Goal: Task Accomplishment & Management: Use online tool/utility

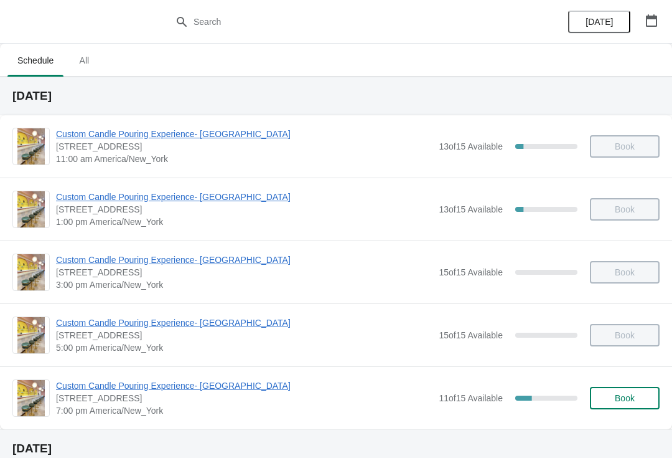
click at [106, 379] on span "Custom Candle Pouring Experience- [GEOGRAPHIC_DATA]" at bounding box center [244, 385] width 377 height 12
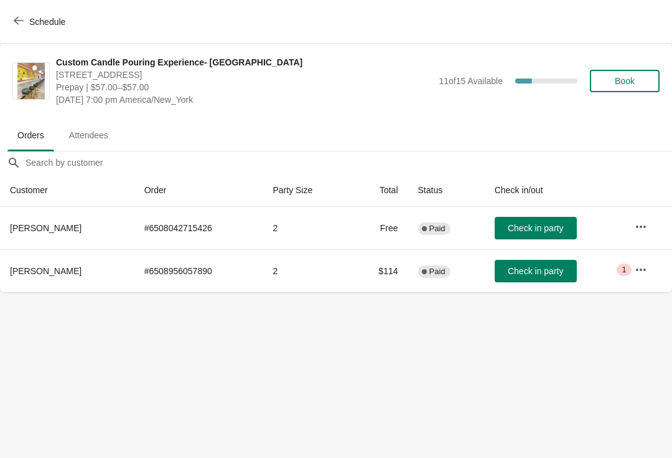
click at [534, 266] on span "Check in party" at bounding box center [535, 271] width 55 height 10
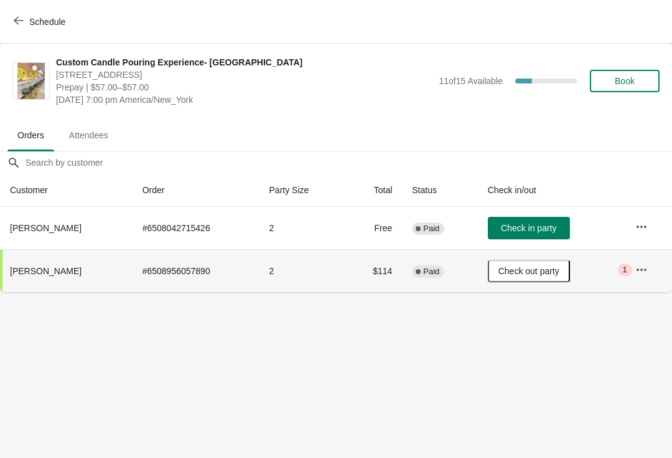
click at [651, 268] on button "button" at bounding box center [642, 269] width 22 height 22
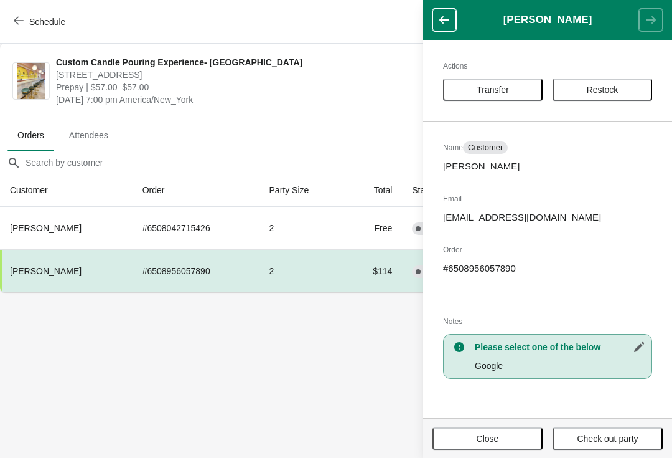
click at [270, 392] on body "Schedule Custom Candle Pouring Experience- Delray Beach 415 East Atlantic Avenu…" at bounding box center [336, 229] width 672 height 458
click at [448, 11] on button "button" at bounding box center [445, 20] width 24 height 22
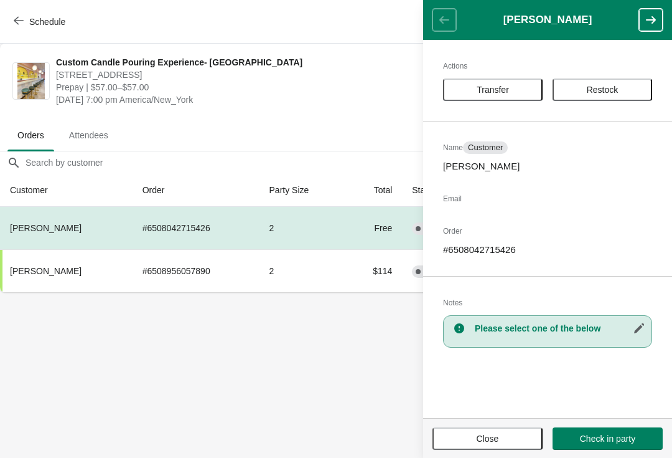
click at [237, 354] on body "Schedule Custom Candle Pouring Experience- Delray Beach 415 East Atlantic Avenu…" at bounding box center [336, 229] width 672 height 458
click at [174, 348] on body "Schedule Custom Candle Pouring Experience- Delray Beach 415 East Atlantic Avenu…" at bounding box center [336, 229] width 672 height 458
click at [466, 436] on span "Close" at bounding box center [488, 438] width 88 height 10
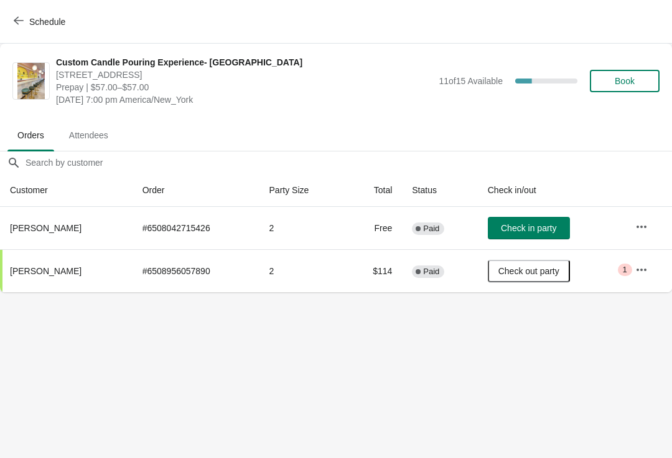
click at [501, 228] on span "Check in party" at bounding box center [528, 228] width 55 height 10
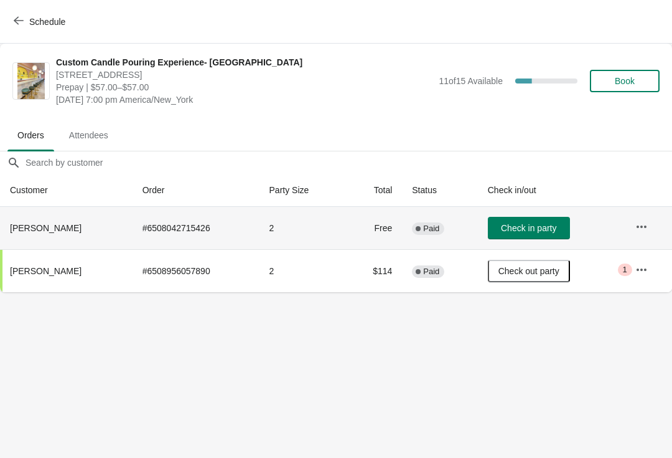
click at [529, 217] on button "Check in party" at bounding box center [529, 228] width 82 height 22
click at [508, 237] on button "Check in party" at bounding box center [529, 228] width 82 height 22
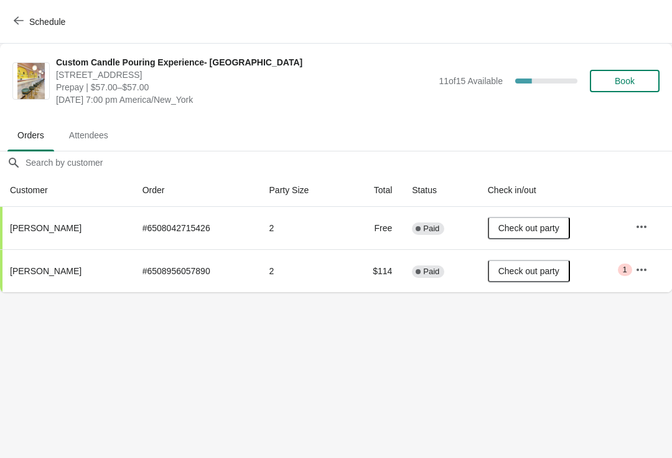
click at [616, 90] on button "Book" at bounding box center [625, 81] width 70 height 22
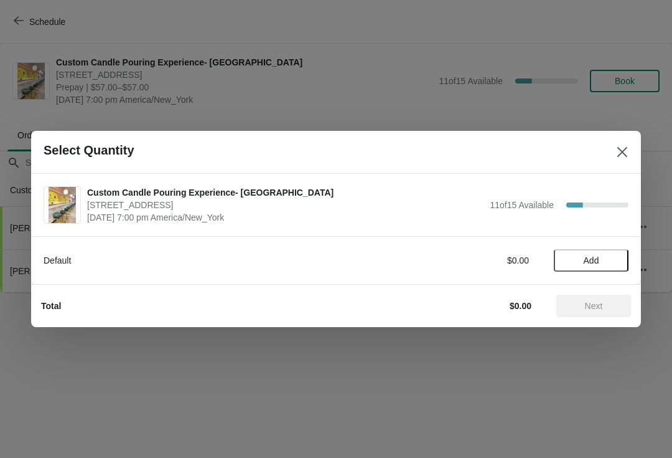
click at [589, 259] on span "Add" at bounding box center [592, 260] width 16 height 10
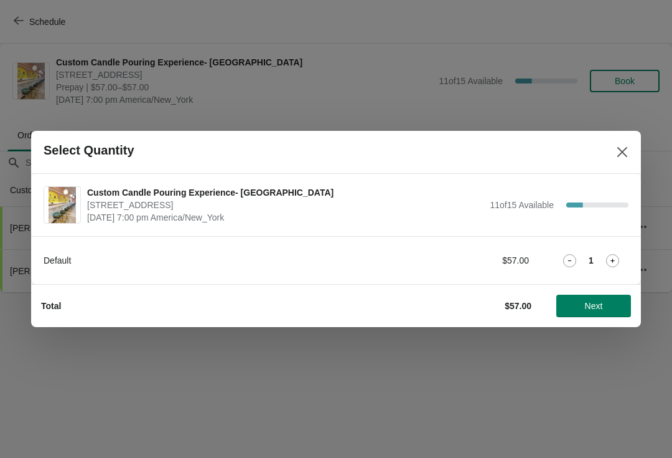
click at [583, 255] on div "1" at bounding box center [591, 260] width 75 height 13
click at [613, 256] on icon at bounding box center [612, 260] width 13 height 13
click at [583, 305] on span "Next" at bounding box center [594, 306] width 55 height 10
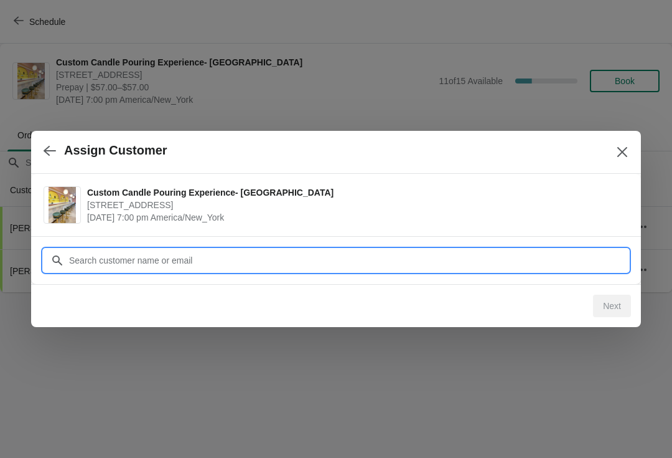
click at [111, 260] on input "Customer" at bounding box center [348, 260] width 560 height 22
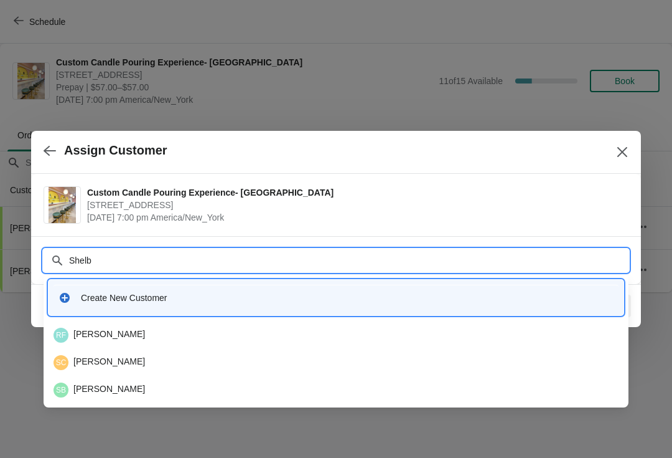
type input "Shelby"
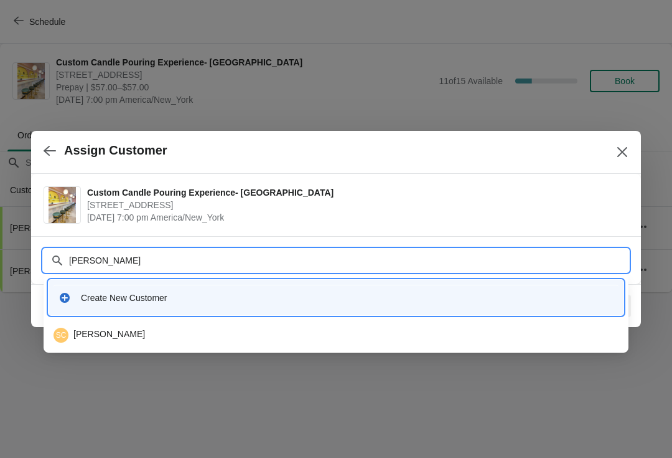
click at [91, 289] on div "Create New Customer" at bounding box center [336, 298] width 565 height 26
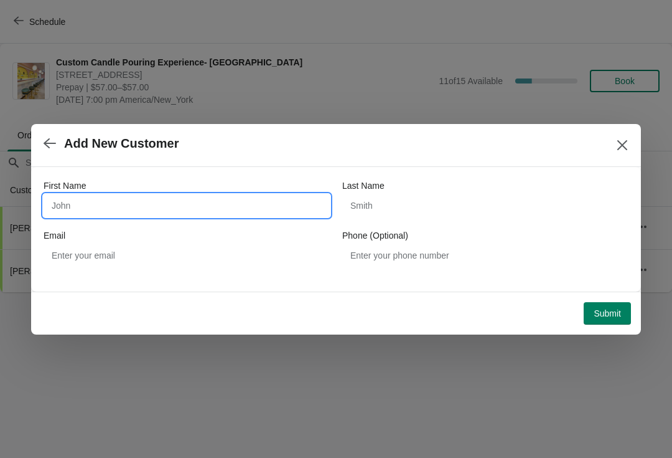
click at [90, 216] on input "First Name" at bounding box center [187, 205] width 286 height 22
type input "Shelby"
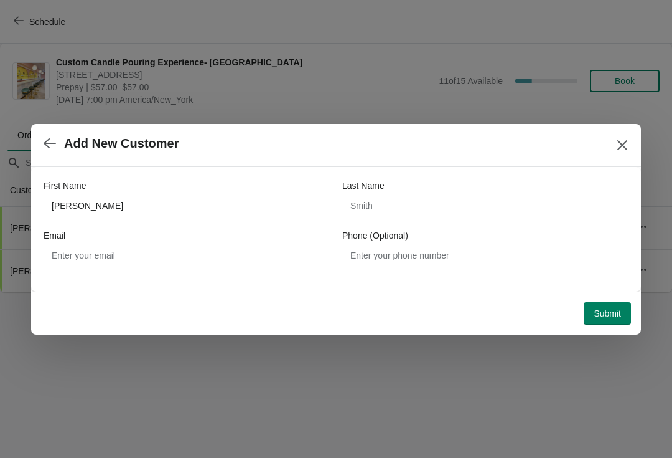
click at [615, 314] on span "Submit" at bounding box center [607, 313] width 27 height 10
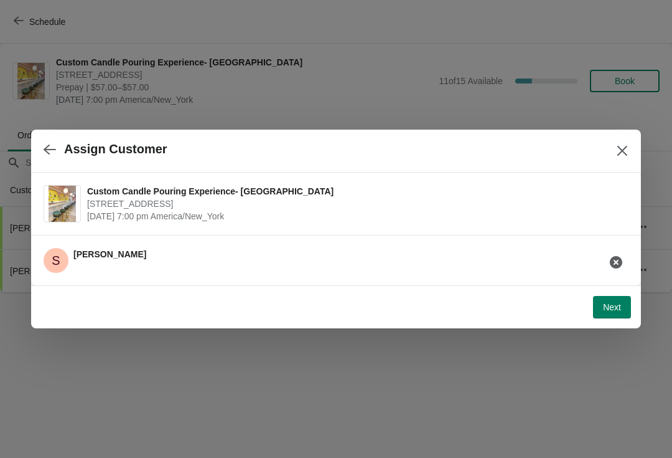
click at [618, 310] on span "Next" at bounding box center [612, 307] width 18 height 10
select select "Friend"
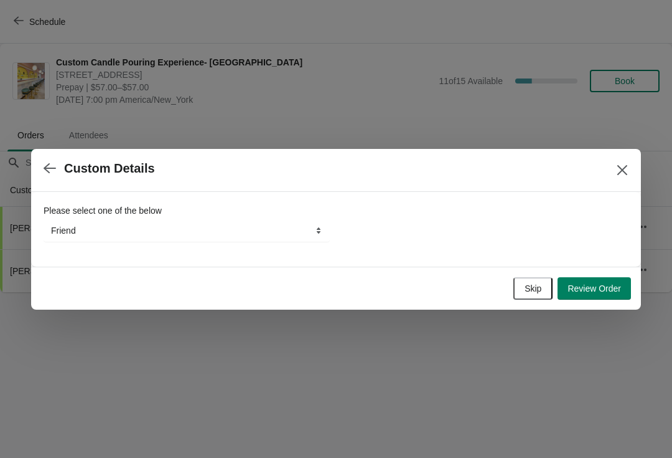
click at [613, 285] on span "Review Order" at bounding box center [595, 288] width 54 height 10
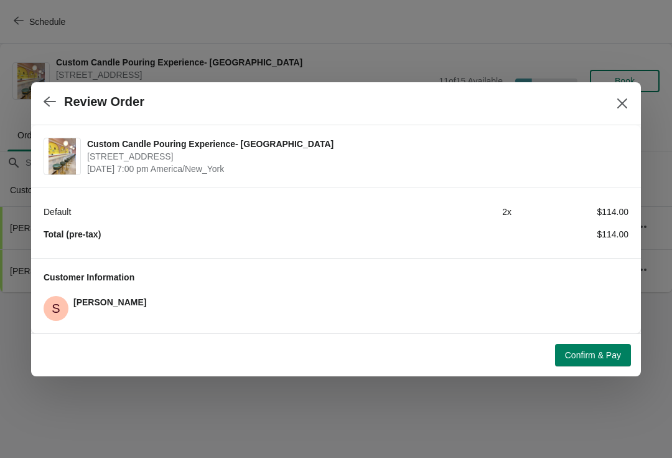
click at [627, 100] on icon "Close" at bounding box center [622, 103] width 12 height 12
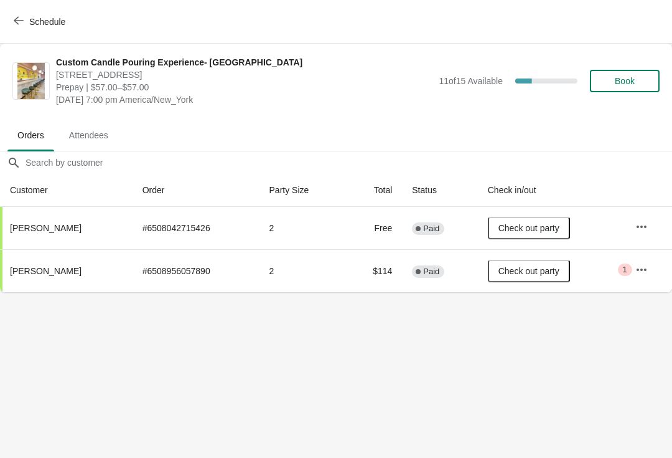
click at [28, 16] on span "Schedule" at bounding box center [40, 22] width 49 height 12
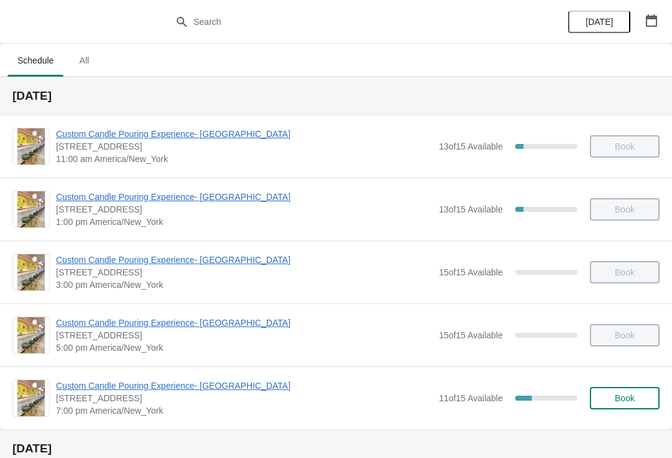
click at [92, 385] on span "Custom Candle Pouring Experience- [GEOGRAPHIC_DATA]" at bounding box center [244, 385] width 377 height 12
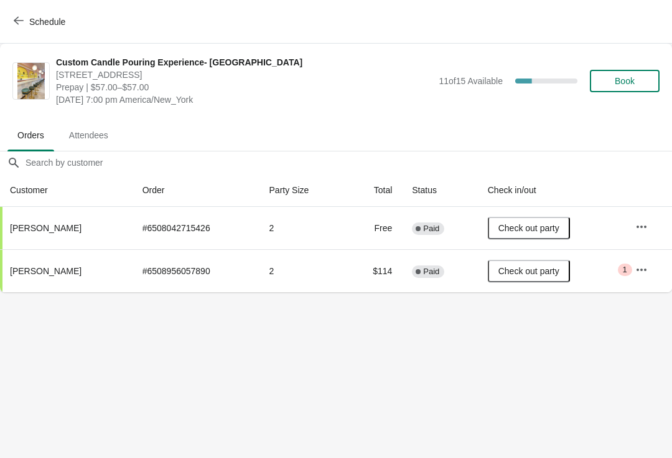
click at [628, 91] on button "Book" at bounding box center [625, 81] width 70 height 22
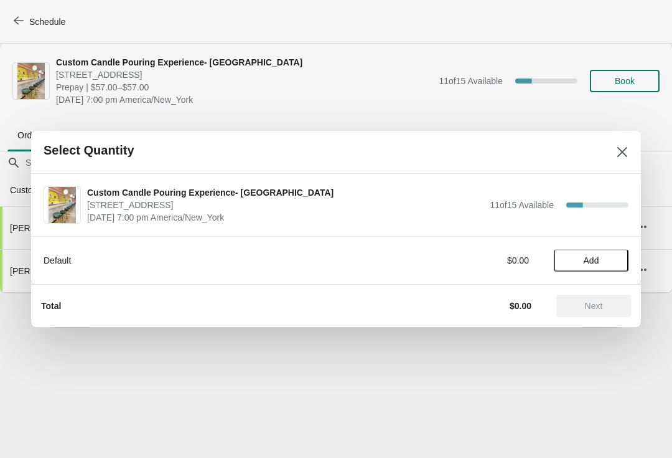
click at [611, 262] on span "Add" at bounding box center [591, 260] width 52 height 10
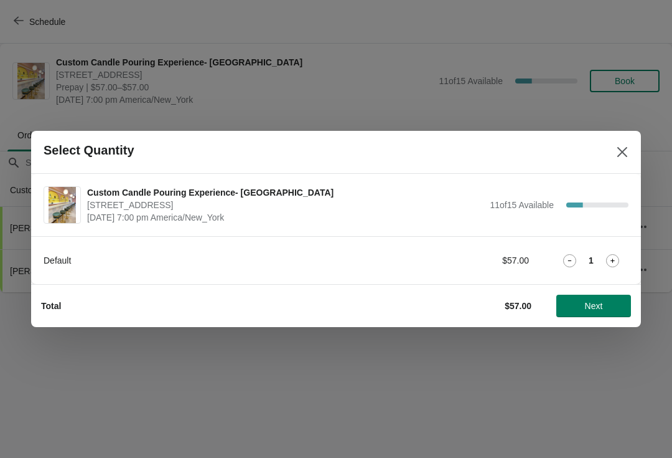
click at [611, 258] on icon at bounding box center [612, 260] width 13 height 13
click at [601, 312] on button "Next" at bounding box center [594, 306] width 75 height 22
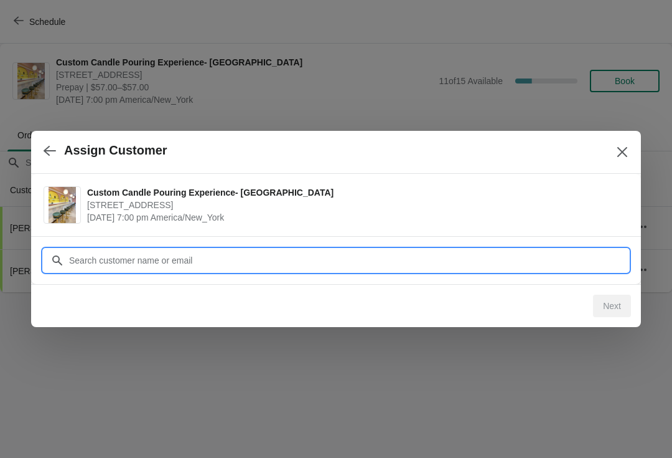
click at [172, 292] on div "Assign Customer Custom Candle Pouring Experience- Delray Beach 415 East Atlanti…" at bounding box center [336, 292] width 672 height 0
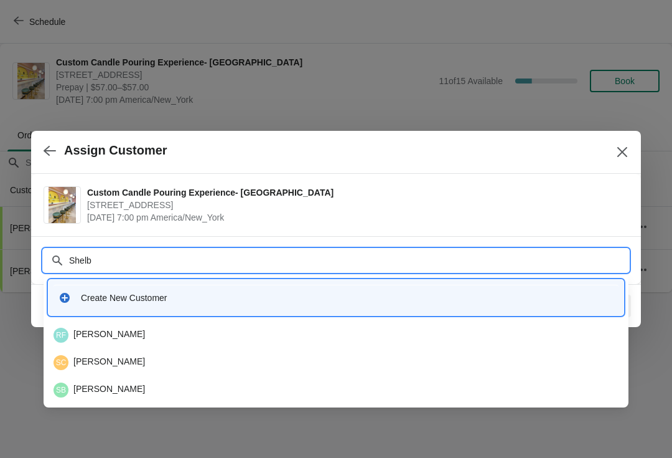
type input "Shelby"
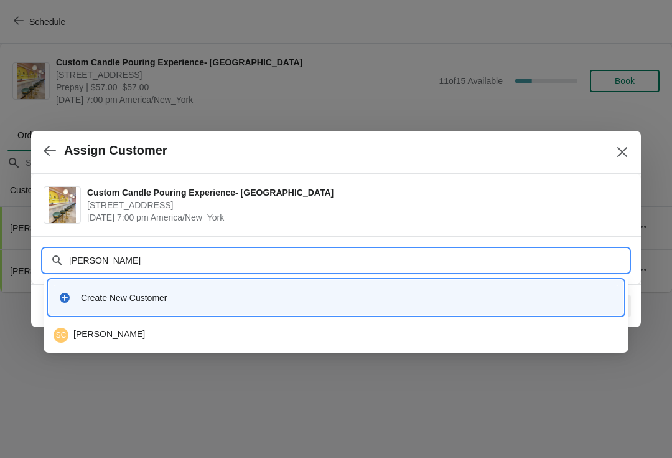
click at [113, 295] on div "Create New Customer" at bounding box center [347, 297] width 533 height 12
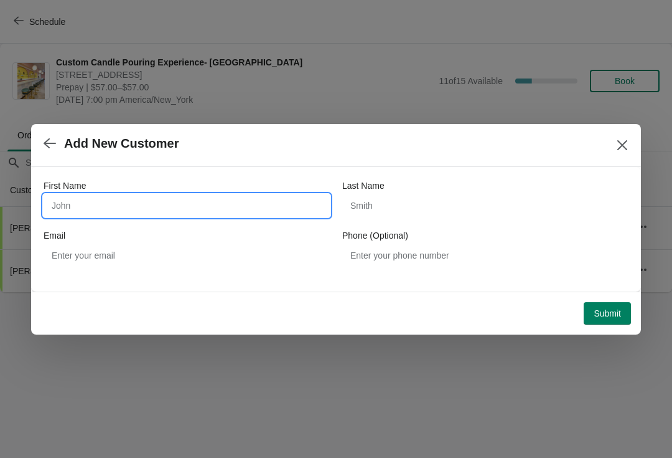
click at [105, 199] on input "First Name" at bounding box center [187, 205] width 286 height 22
type input "Shelby"
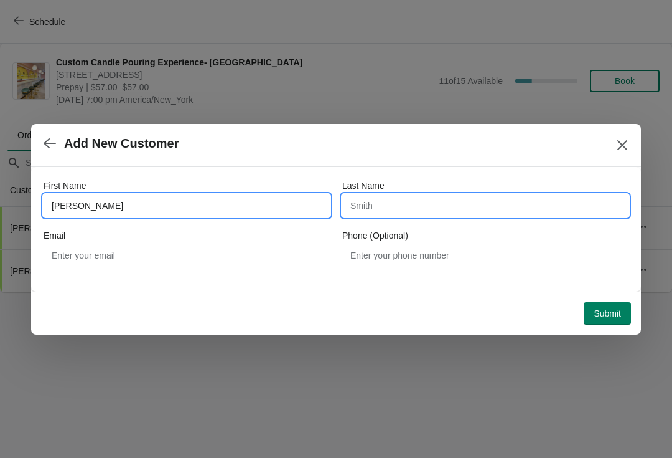
click at [400, 214] on input "Last Name" at bounding box center [485, 205] width 286 height 22
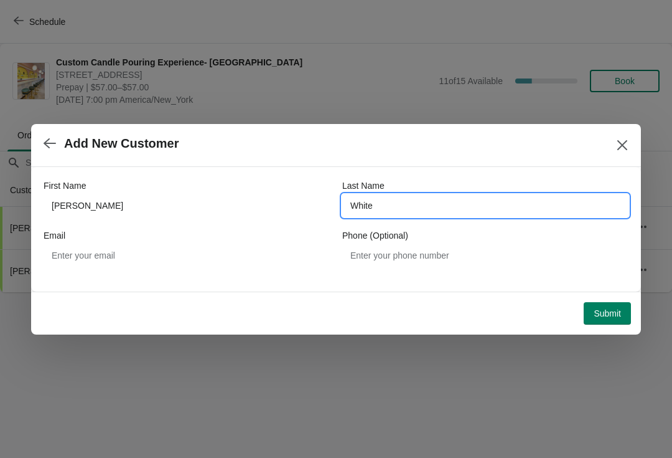
type input "White"
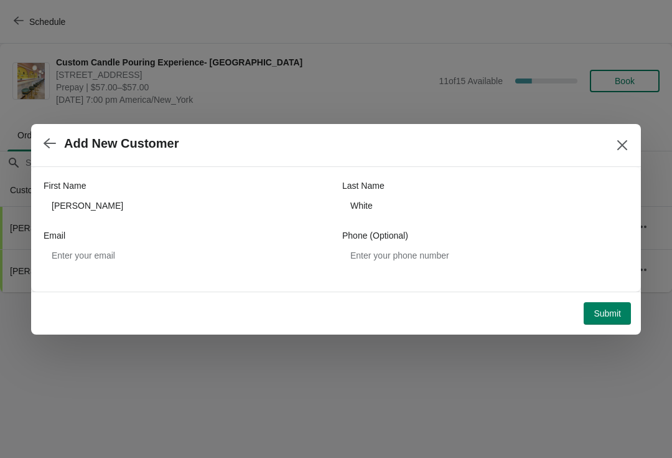
click at [604, 311] on span "Submit" at bounding box center [607, 313] width 27 height 10
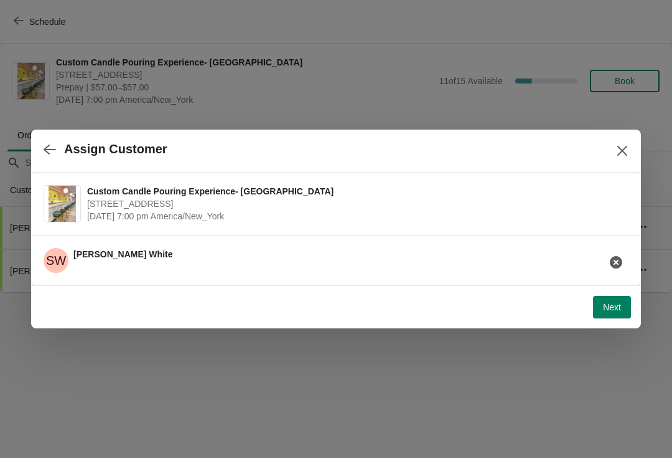
click at [616, 309] on span "Next" at bounding box center [612, 307] width 18 height 10
select select "Friend"
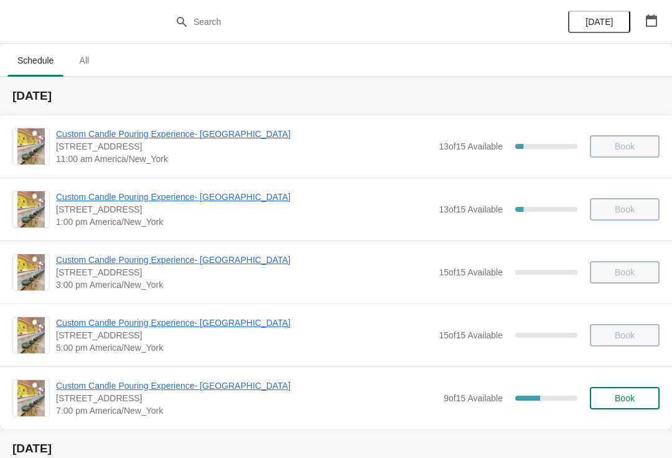
click at [123, 391] on span "Custom Candle Pouring Experience- [GEOGRAPHIC_DATA]" at bounding box center [247, 385] width 382 height 12
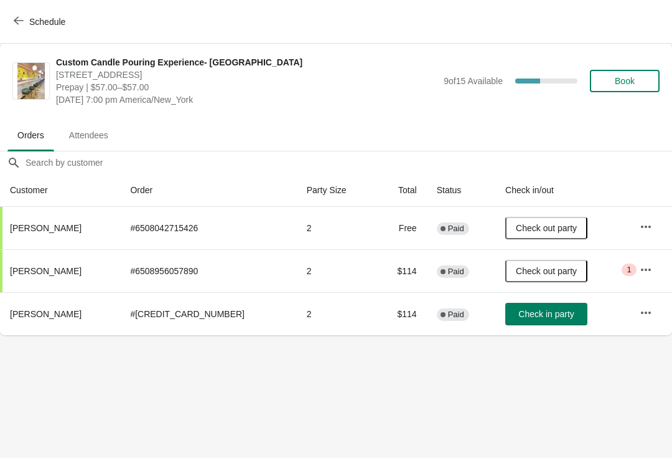
click at [519, 314] on span "Check in party" at bounding box center [546, 314] width 55 height 10
